Goal: Task Accomplishment & Management: Manage account settings

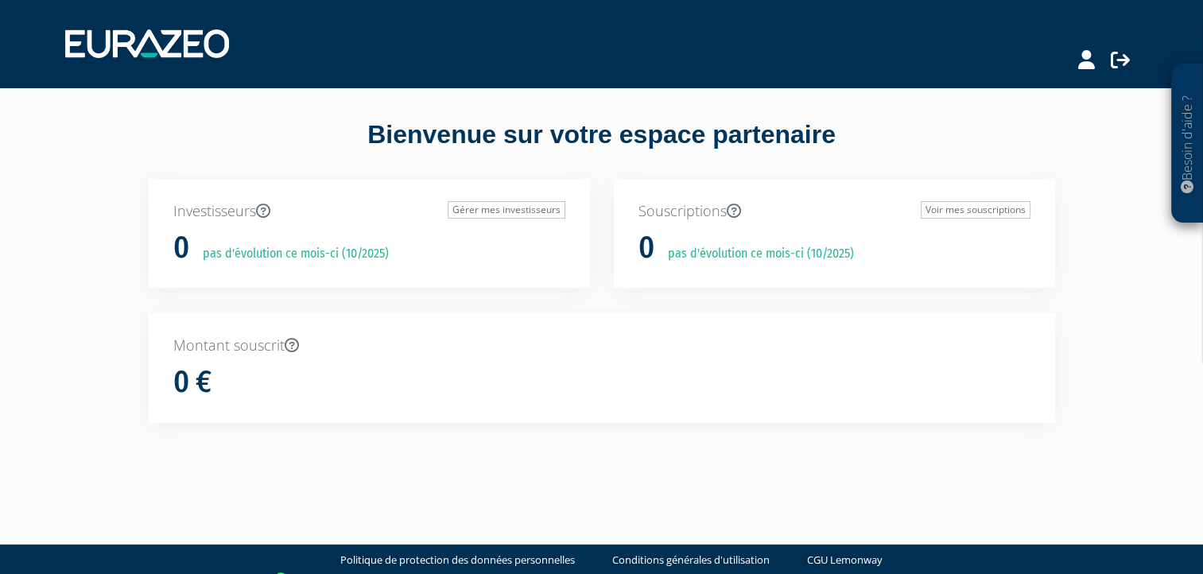
click at [247, 111] on div "Bienvenue sur votre espace partenaire Investisseurs Gérer mes investisseurs 0 p…" at bounding box center [602, 283] width 1002 height 393
click at [398, 380] on div "0 €" at bounding box center [601, 382] width 857 height 33
click at [548, 321] on div "Montant souscrit 0 €" at bounding box center [602, 368] width 907 height 110
click at [1086, 62] on icon at bounding box center [1087, 59] width 17 height 19
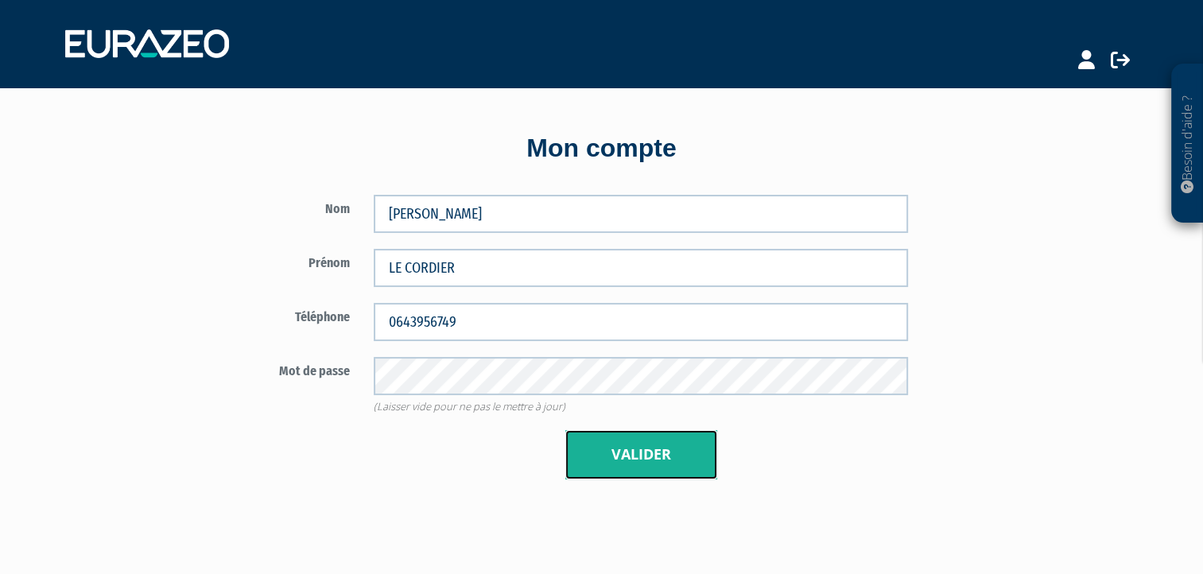
click at [672, 457] on button "Valider" at bounding box center [642, 454] width 152 height 49
click at [1114, 58] on icon at bounding box center [1120, 59] width 19 height 19
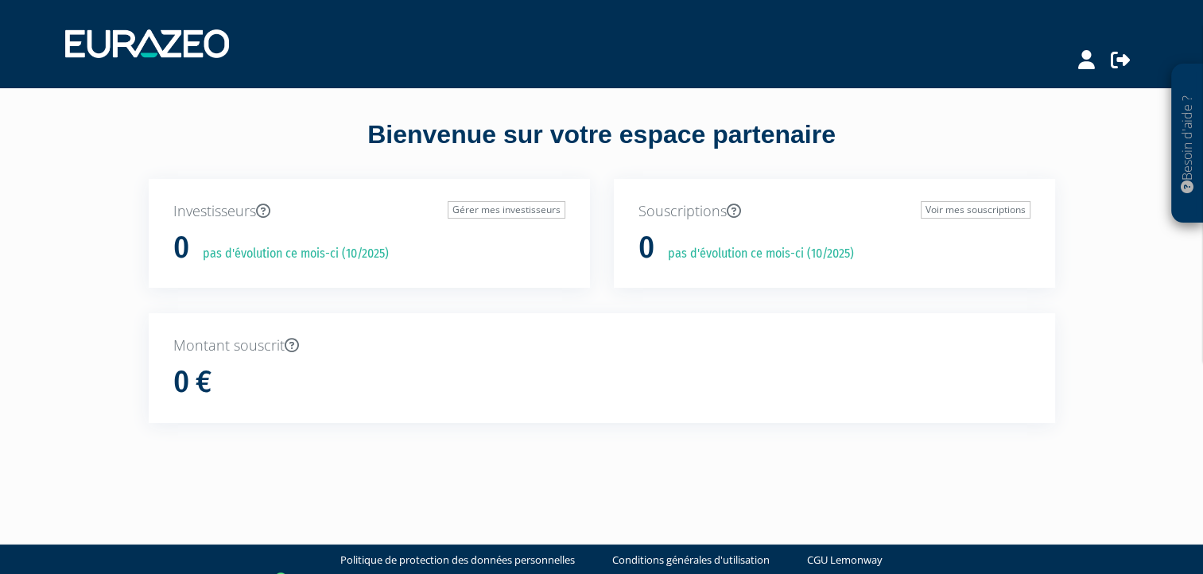
click at [191, 121] on div "Bienvenue sur votre espace partenaire" at bounding box center [602, 148] width 931 height 62
